Goal: Task Accomplishment & Management: Use online tool/utility

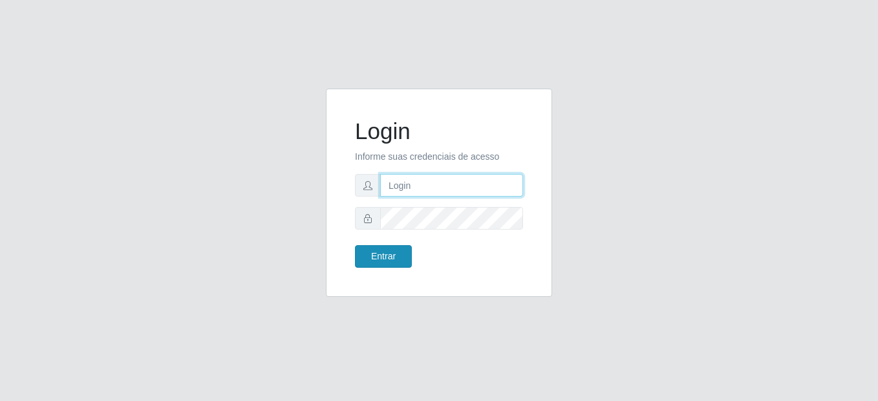
type input "mariabemais@B8"
click at [366, 262] on button "Entrar" at bounding box center [383, 256] width 57 height 23
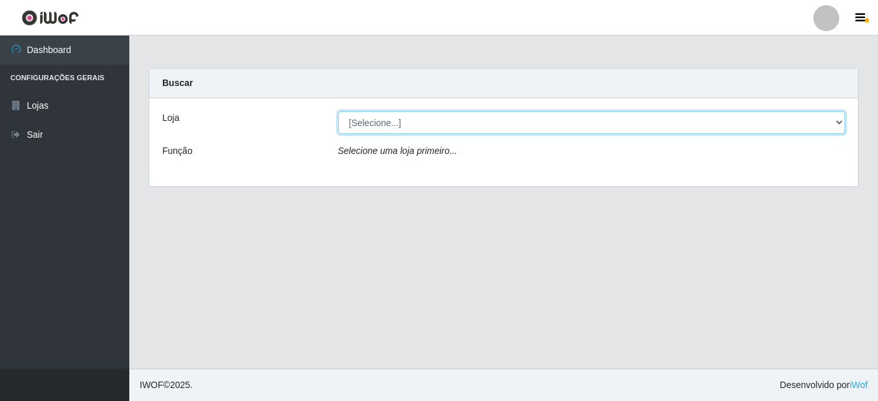
click at [400, 127] on select "[Selecione...] Bemais Supermercados - B8 [PERSON_NAME]" at bounding box center [592, 122] width 508 height 23
click at [338, 111] on select "[Selecione...] Bemais Supermercados - B8 [PERSON_NAME]" at bounding box center [592, 122] width 508 height 23
click at [405, 124] on select "[Selecione...] Bemais Supermercados - B8 [PERSON_NAME]" at bounding box center [592, 122] width 508 height 23
select select "413"
click at [338, 111] on select "[Selecione...] Bemais Supermercados - B8 [PERSON_NAME]" at bounding box center [592, 122] width 508 height 23
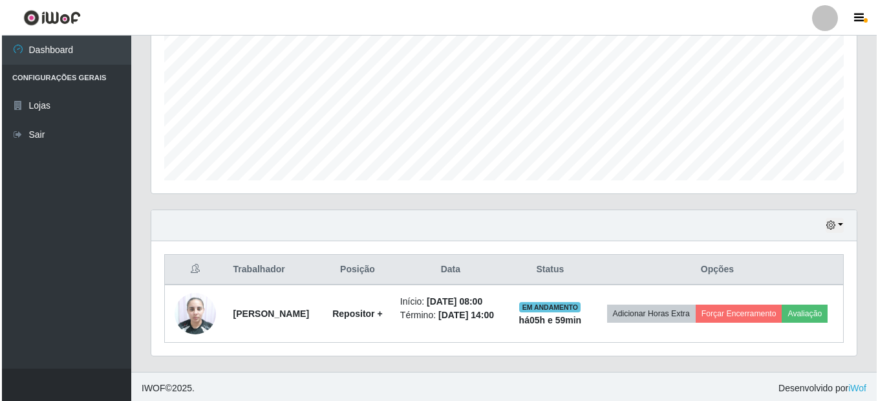
scroll to position [295, 0]
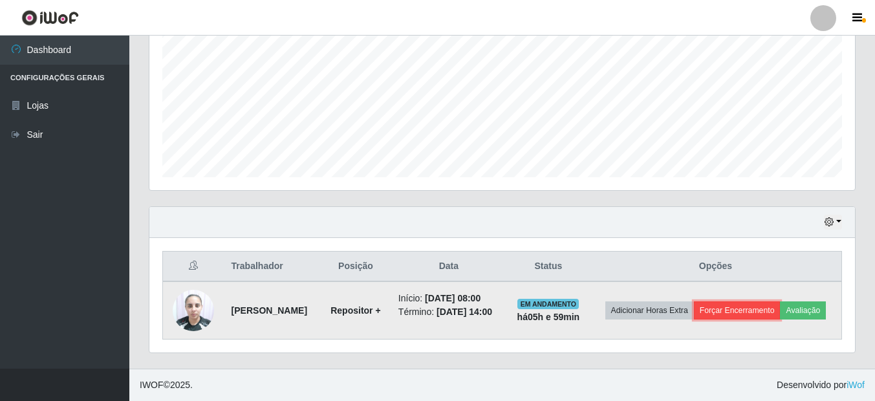
click at [763, 301] on button "Forçar Encerramento" at bounding box center [737, 310] width 87 height 18
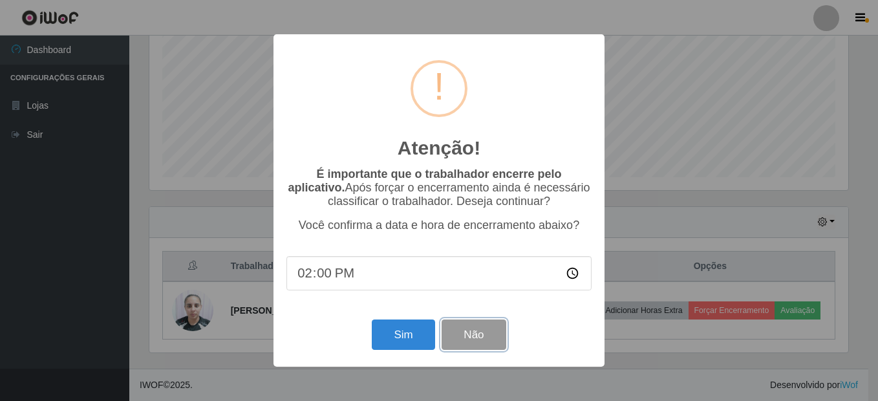
click at [491, 336] on button "Não" at bounding box center [474, 335] width 64 height 30
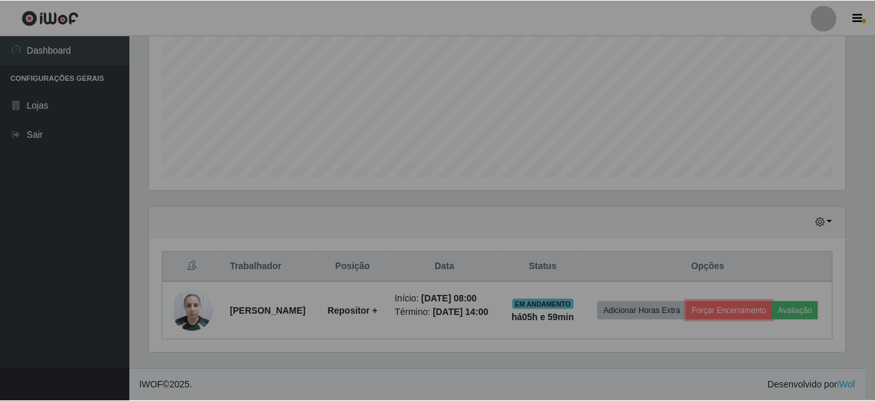
scroll to position [268, 706]
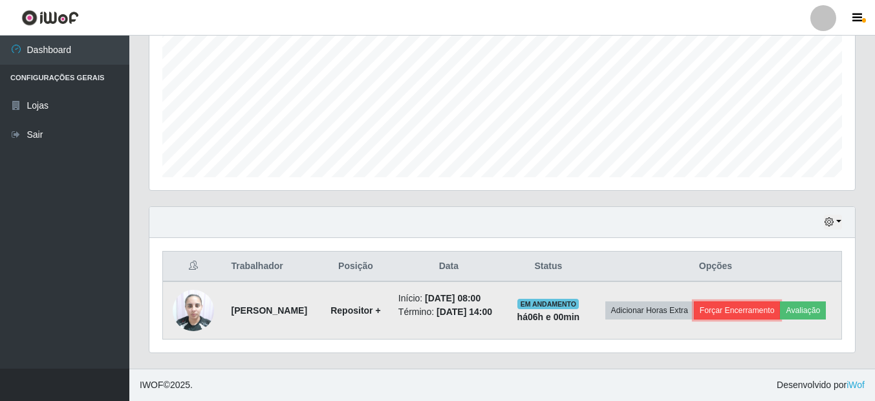
click at [781, 301] on button "Forçar Encerramento" at bounding box center [737, 310] width 87 height 18
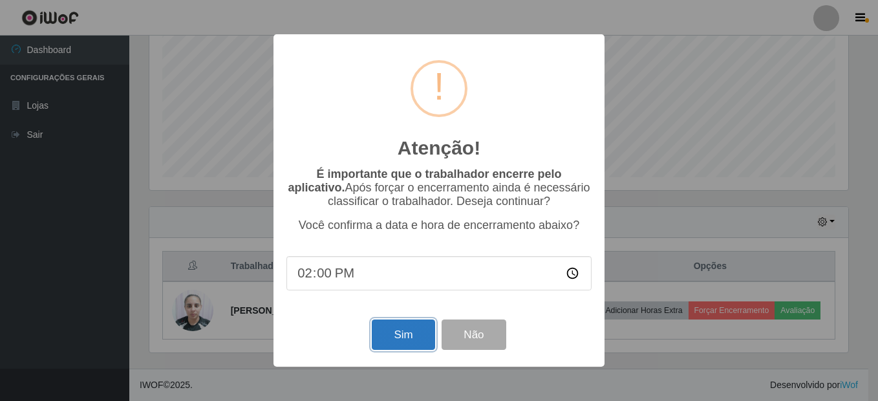
click at [403, 337] on button "Sim" at bounding box center [403, 335] width 63 height 30
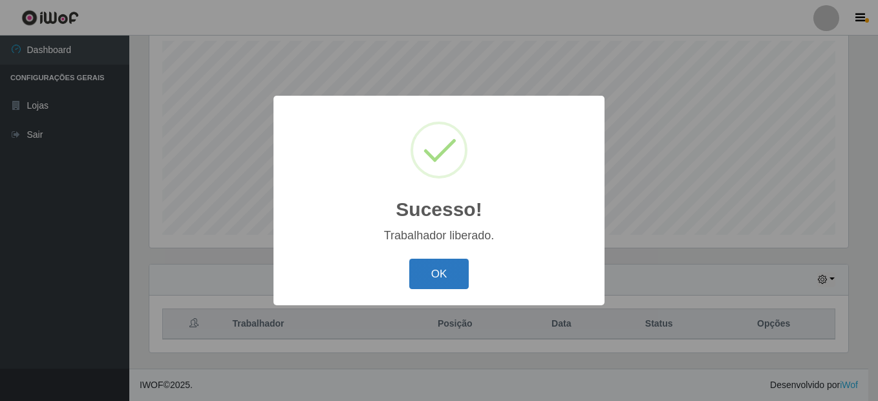
click at [423, 261] on button "OK" at bounding box center [439, 274] width 60 height 30
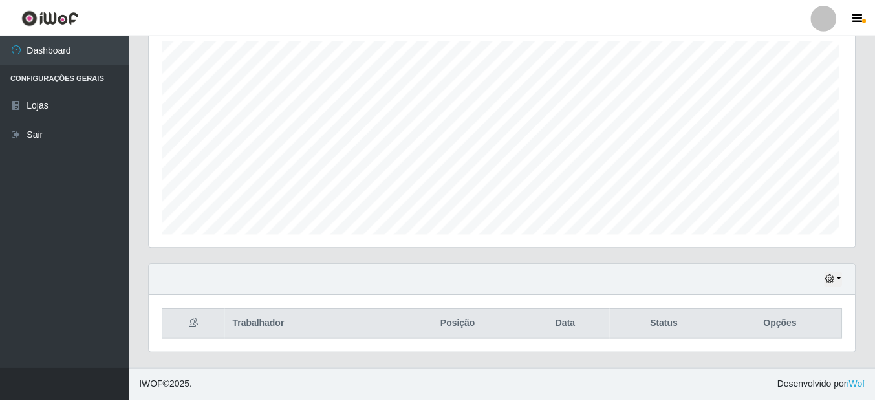
scroll to position [268, 706]
